Goal: Task Accomplishment & Management: Manage account settings

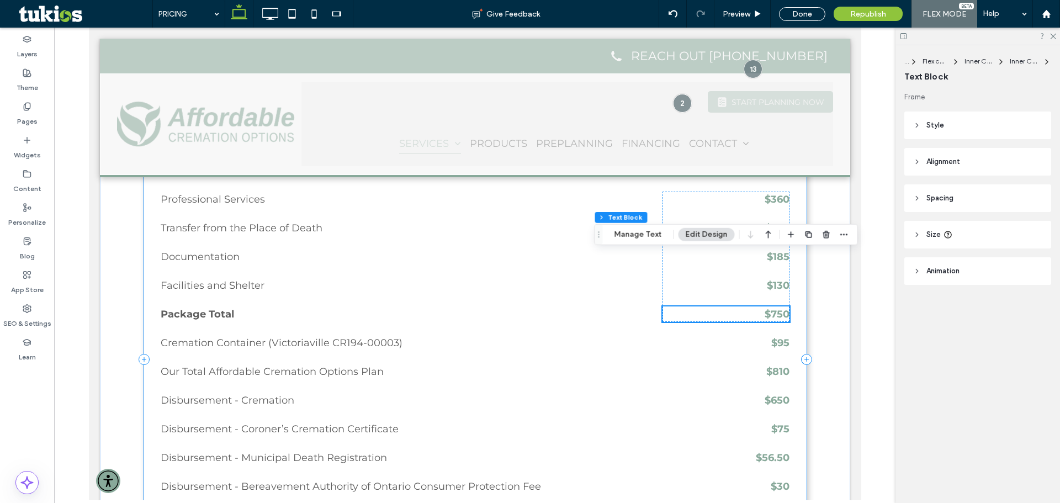
scroll to position [442, 0]
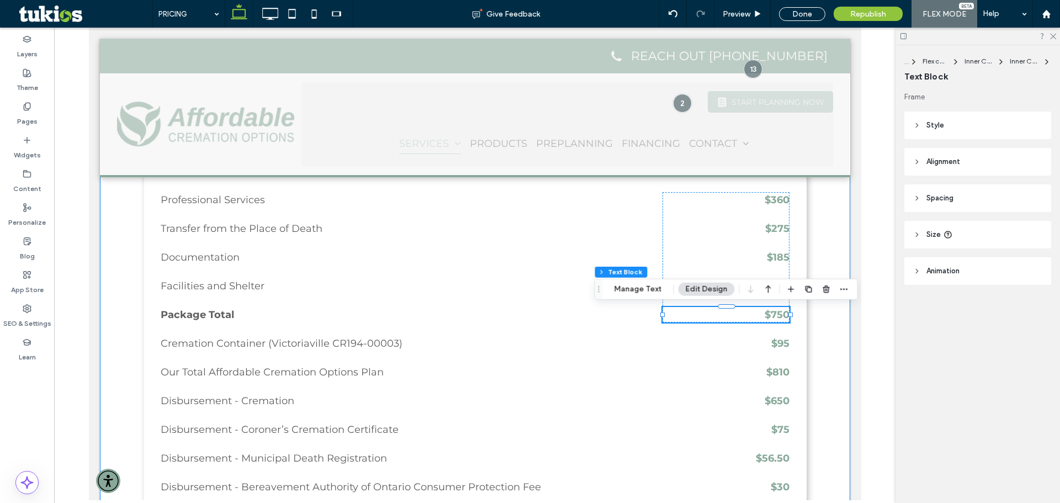
click at [824, 323] on div "Itemized List of Services Professional Services Transfer from the Place of Deat…" at bounding box center [474, 360] width 750 height 511
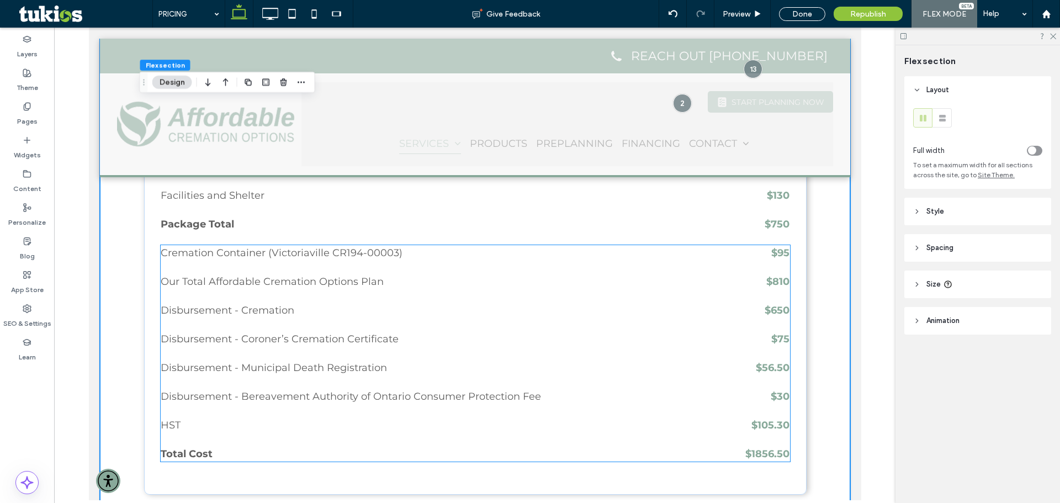
scroll to position [552, 0]
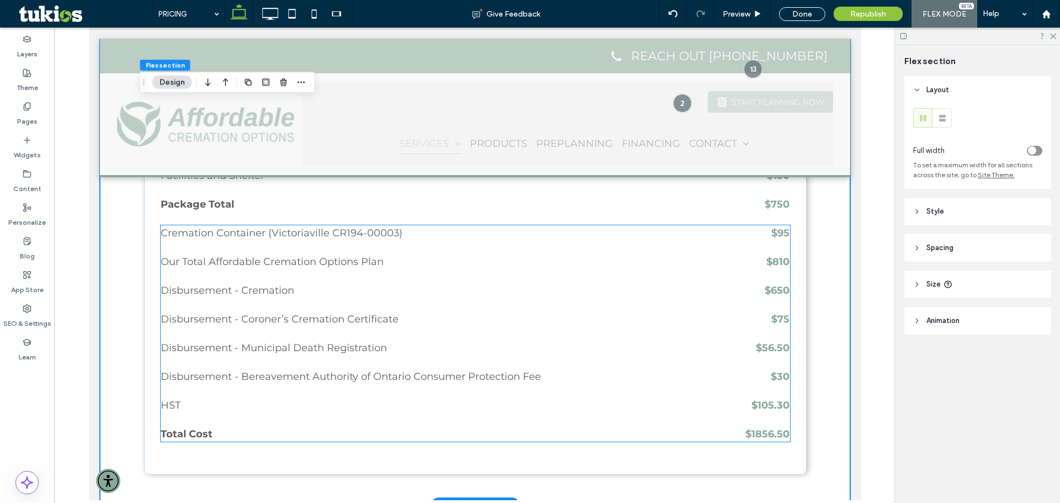
click at [781, 258] on strong "$810" at bounding box center [777, 262] width 23 height 12
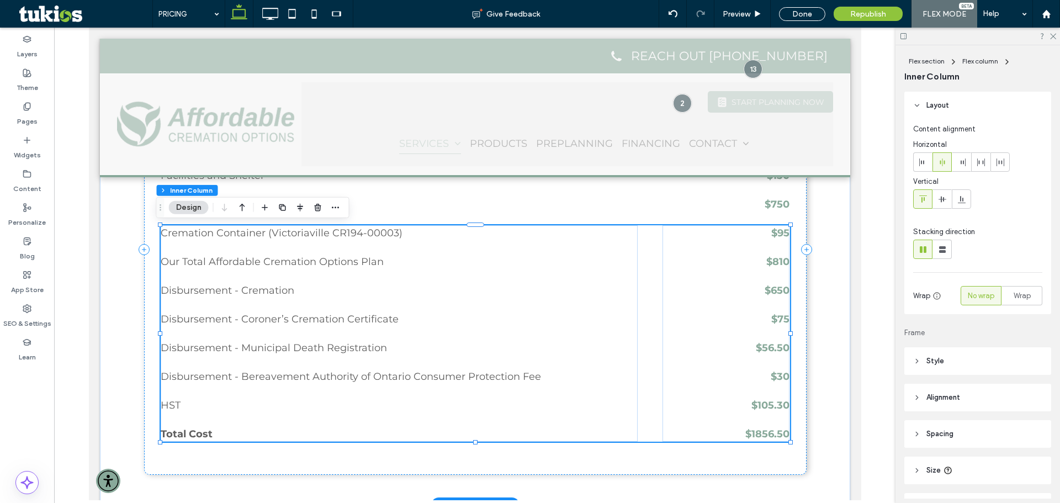
click at [779, 259] on strong "$810" at bounding box center [777, 262] width 23 height 12
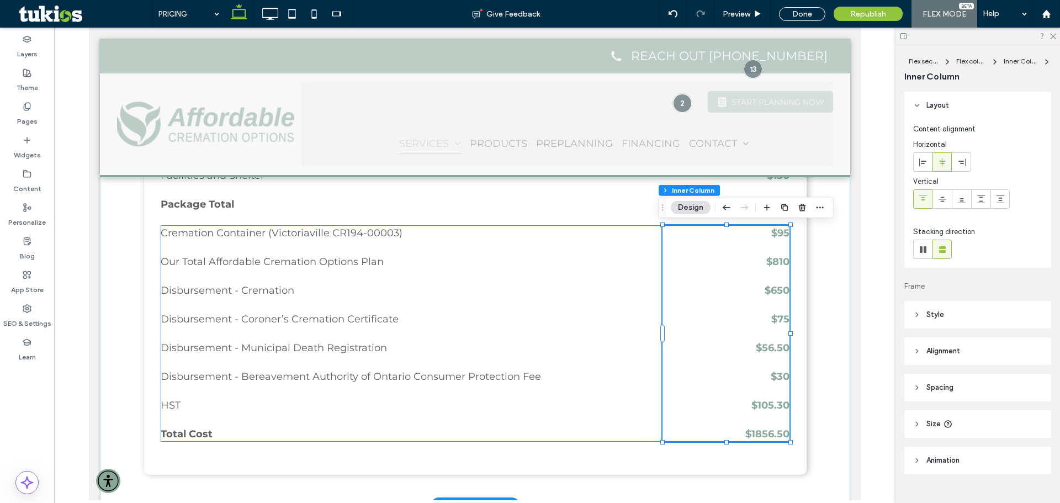
click at [781, 263] on strong "$810" at bounding box center [777, 262] width 23 height 12
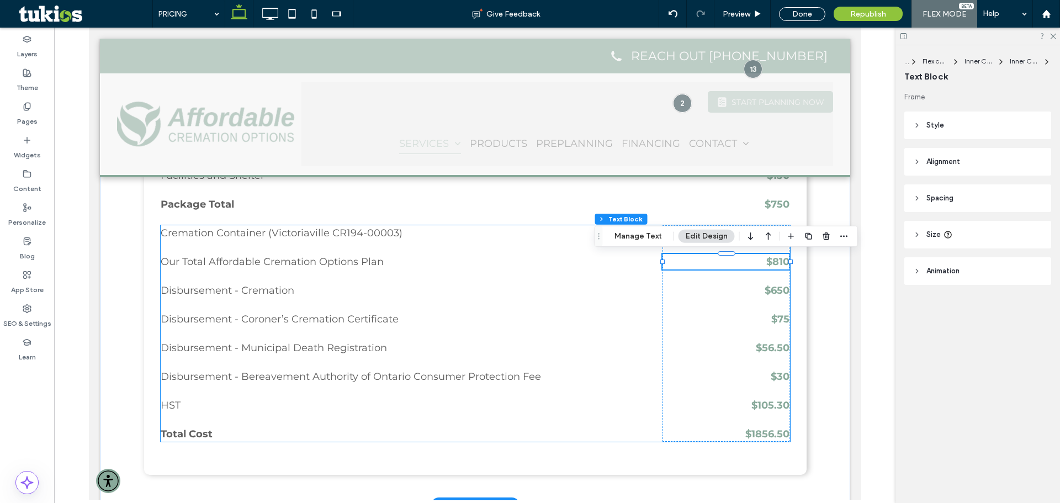
click at [781, 263] on div "$810" at bounding box center [725, 261] width 127 height 15
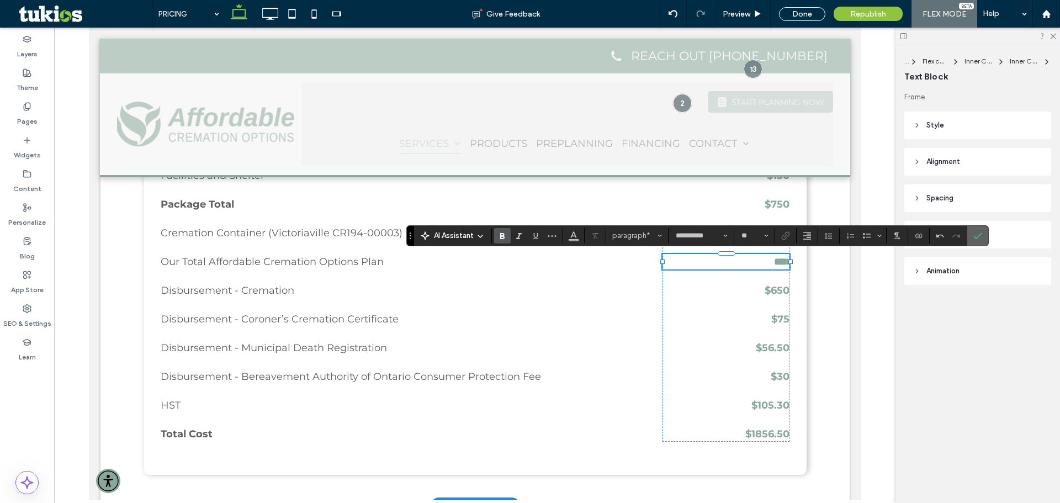
click at [981, 237] on icon "Confirm" at bounding box center [977, 235] width 9 height 9
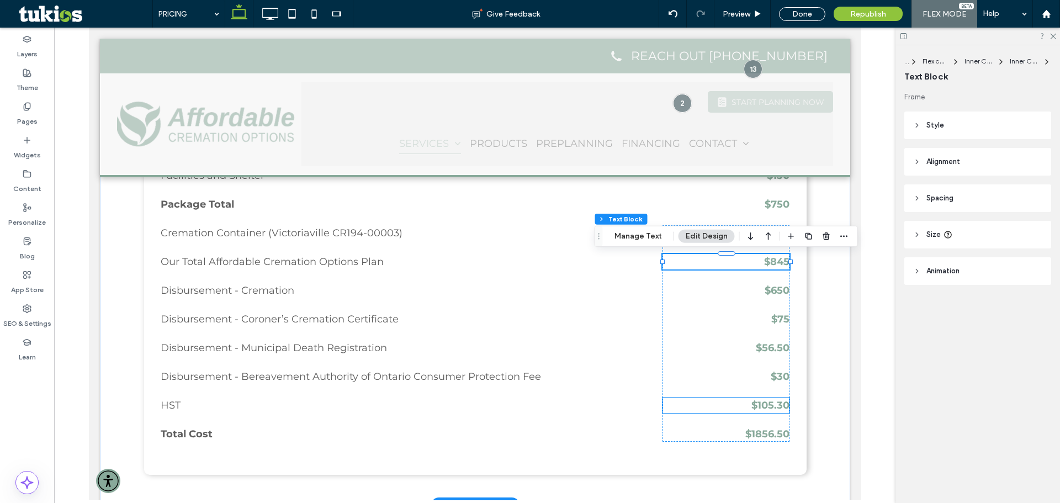
click at [767, 410] on strong "$105.30" at bounding box center [770, 405] width 38 height 12
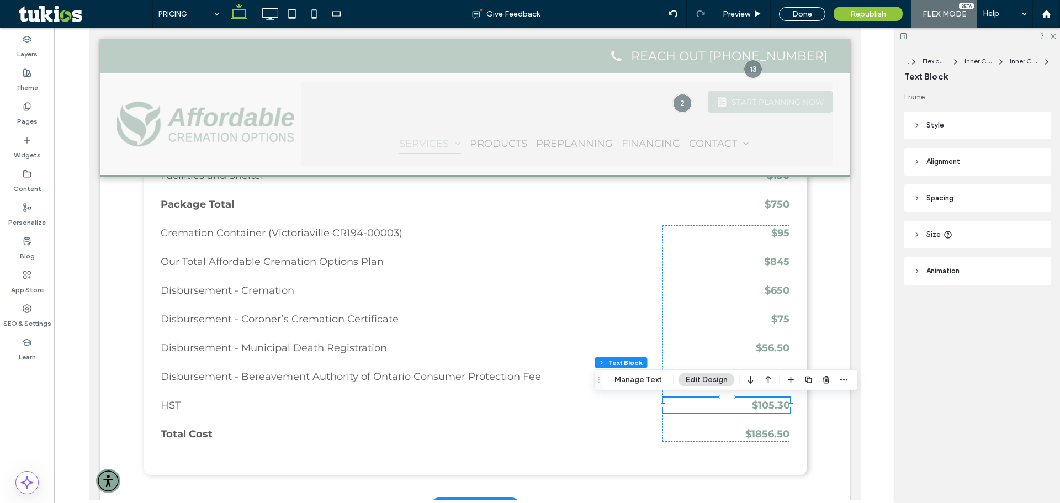
click at [770, 406] on strong "$105.30" at bounding box center [770, 405] width 38 height 12
click at [770, 406] on strong "*******" at bounding box center [776, 405] width 27 height 10
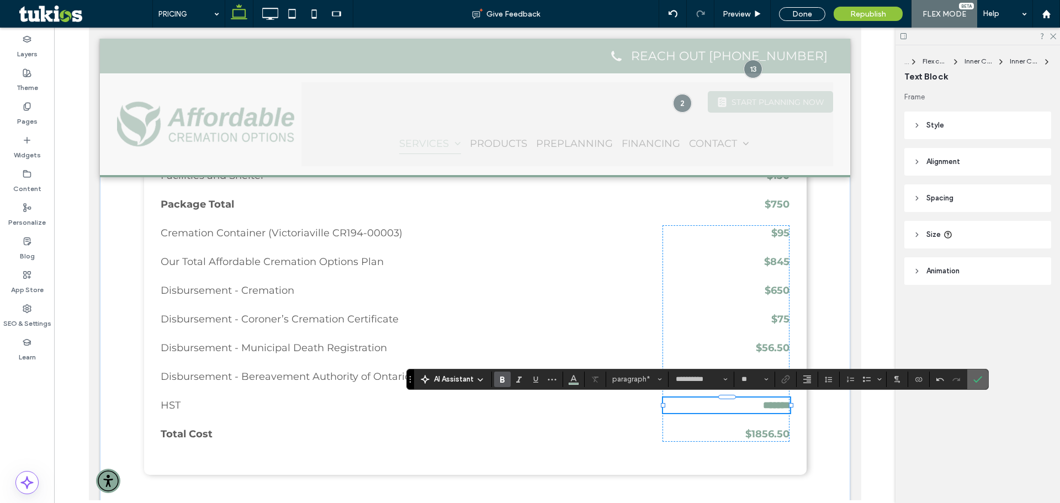
click at [981, 376] on icon "Confirm" at bounding box center [977, 379] width 9 height 9
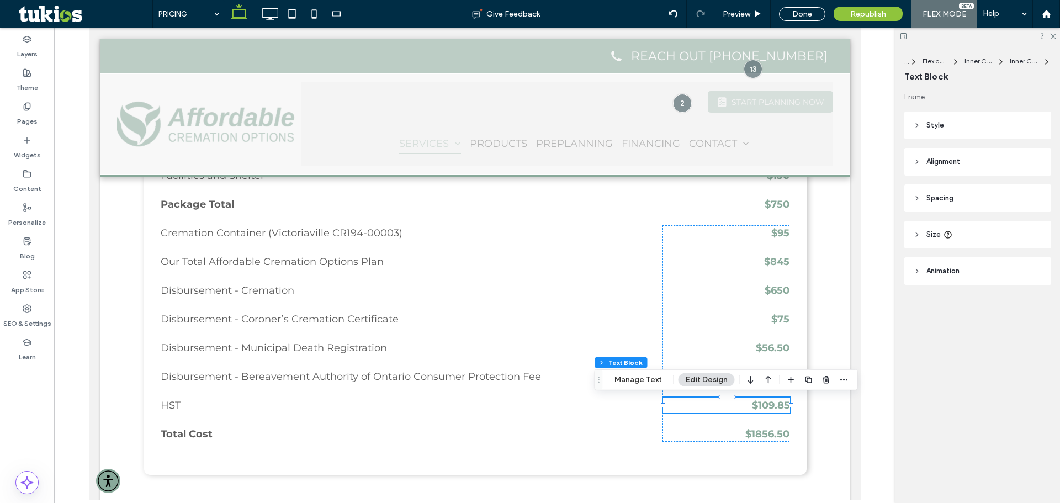
click at [909, 418] on div "... Flex column Inner Column Inner Column Text Block Frame Style Color Image Ba…" at bounding box center [978, 274] width 165 height 458
click at [818, 423] on div "Itemized List of Services Professional Services Transfer from the Place of Deat…" at bounding box center [474, 249] width 750 height 511
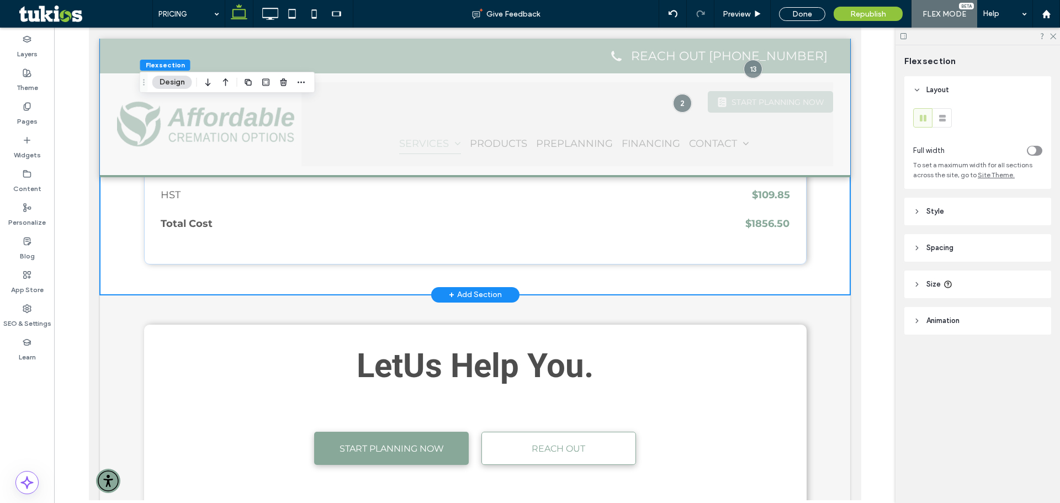
scroll to position [773, 0]
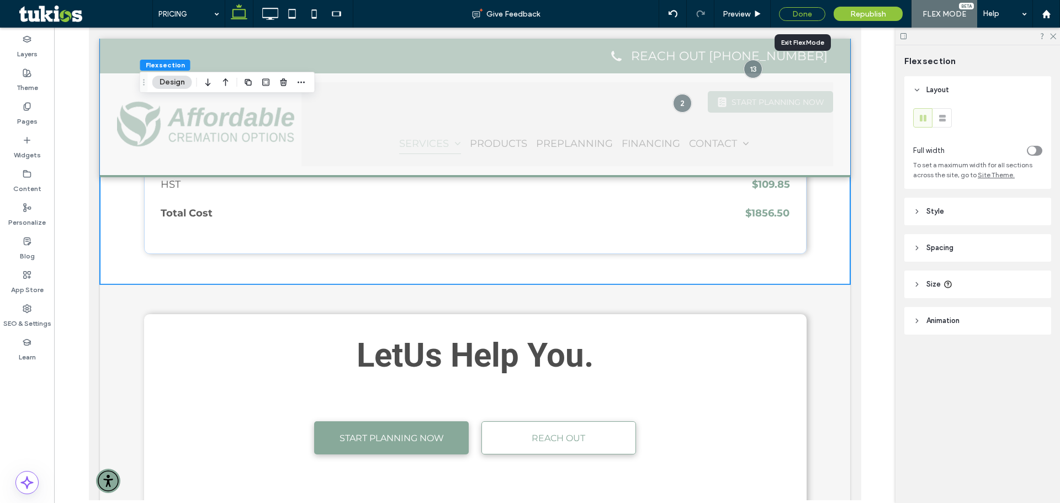
drag, startPoint x: 798, startPoint y: 14, endPoint x: 739, endPoint y: 3, distance: 60.0
click at [798, 14] on div "Done" at bounding box center [802, 14] width 46 height 14
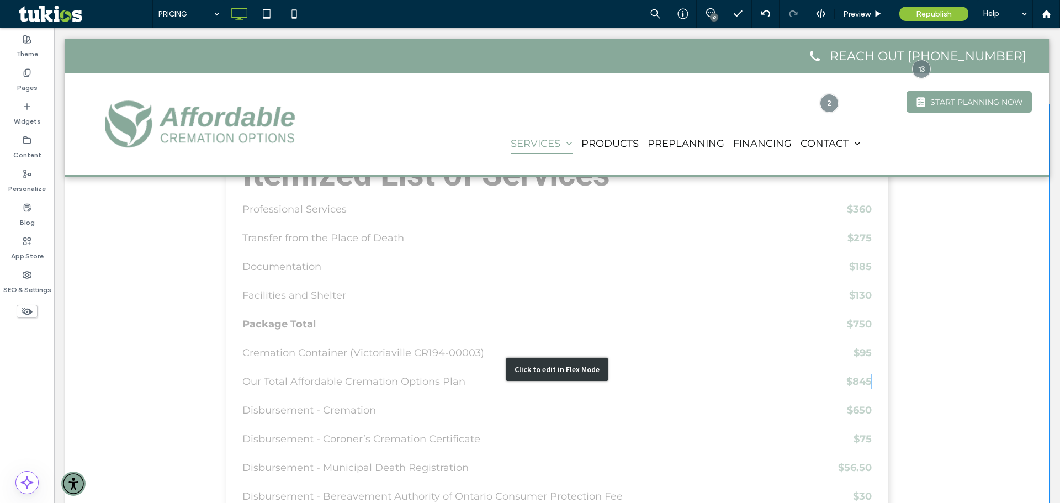
scroll to position [552, 0]
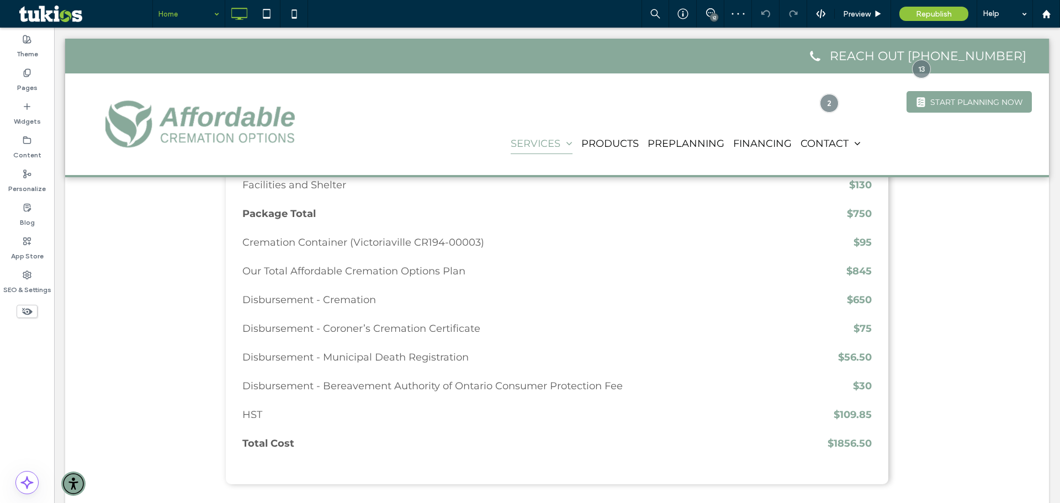
click at [183, 17] on input at bounding box center [185, 14] width 55 height 28
click at [935, 14] on span "Republish" at bounding box center [934, 13] width 36 height 9
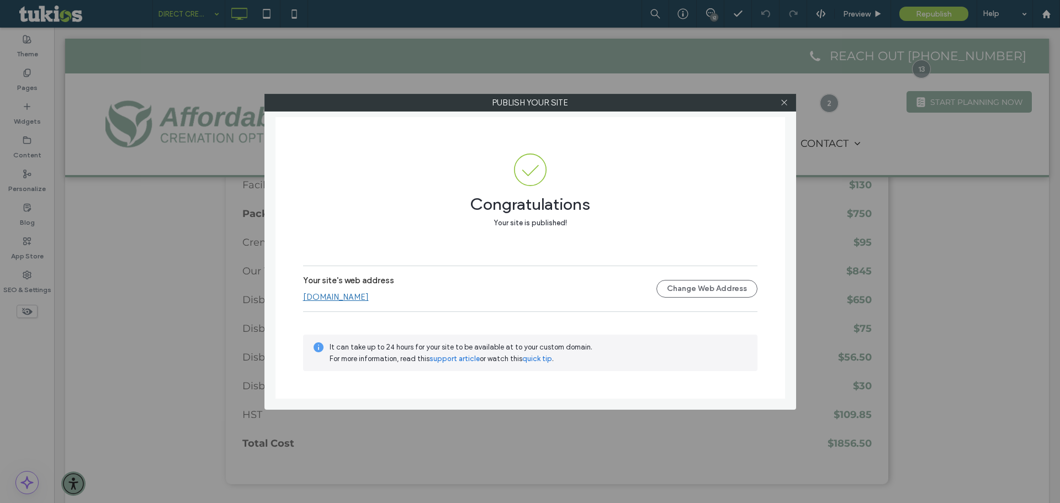
click at [780, 101] on div at bounding box center [784, 102] width 17 height 17
click at [783, 98] on span at bounding box center [784, 102] width 8 height 17
